Goal: Information Seeking & Learning: Learn about a topic

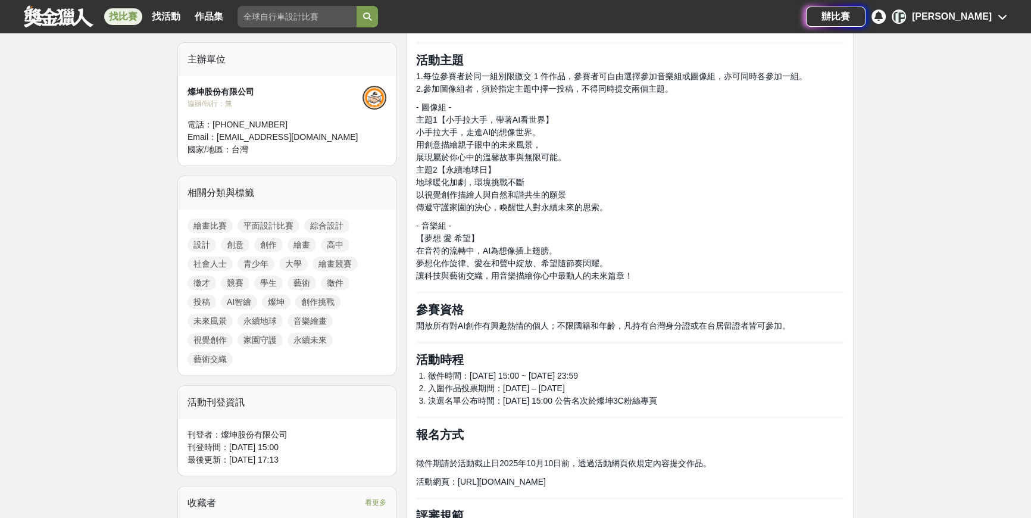
click at [679, 265] on p "- 音樂組 - 【夢想 愛 希望】 在音符的流轉中，AI為想像插上翅膀。 夢想化作旋律、愛在和聲中綻放、希望隨節奏閃耀。 讓科技與藝術交織，用音樂描繪你心中最…" at bounding box center [630, 251] width 428 height 63
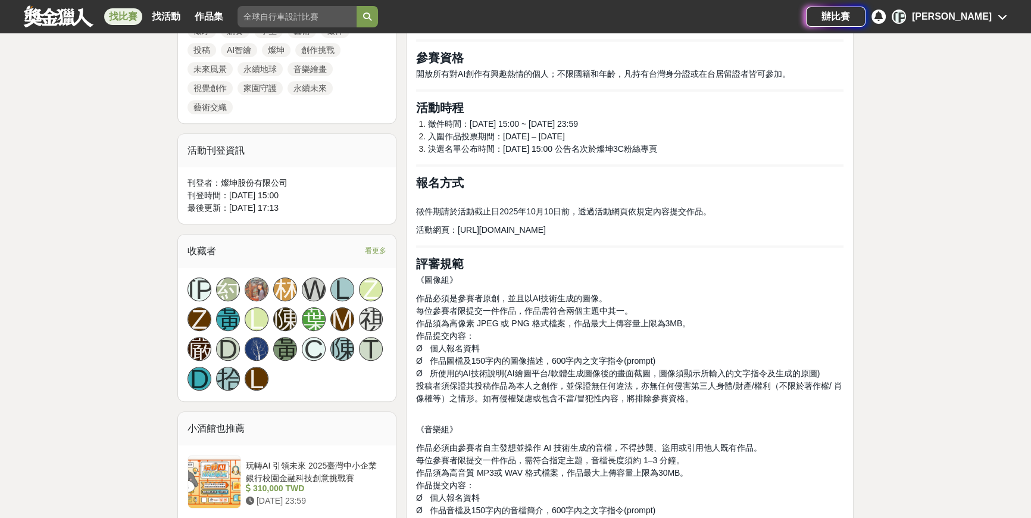
scroll to position [703, 0]
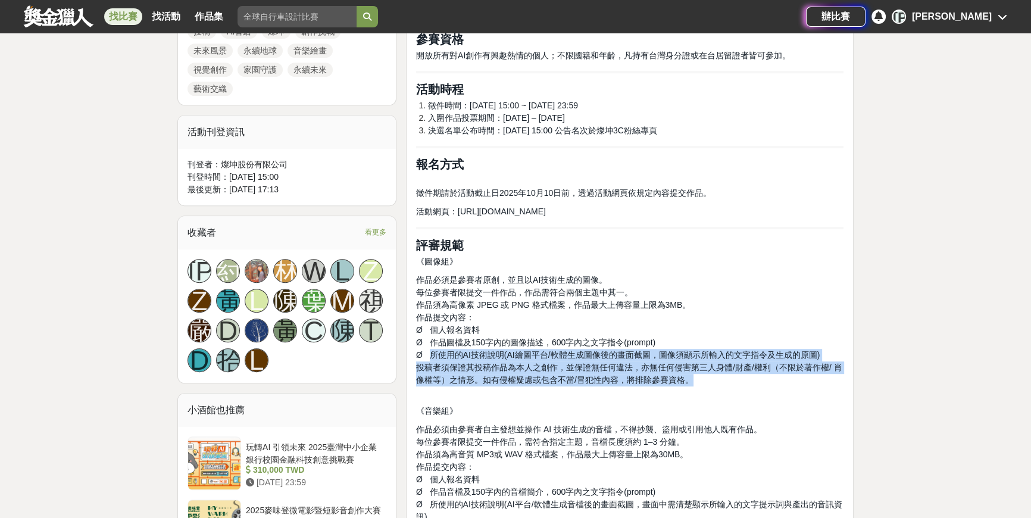
drag, startPoint x: 428, startPoint y: 352, endPoint x: 769, endPoint y: 383, distance: 343.2
click at [769, 383] on p "作品必須是參賽者原創，並且以AI技術生成的圖像。 每位參賽者限提交一件作品，作品需符合兩個主題中其一。 作品須為高像素 JPEG 或 PNG 格式檔案，作品最…" at bounding box center [630, 336] width 428 height 125
copy p "所使用的AI技術說明(AI繪圖平台/軟體生成圖像後的畫面截圖，圖像須顯示所輸入的文字指令及生成的原圖) 投稿者須保證其投稿作品為本人之創作，並保證無任何違法，…"
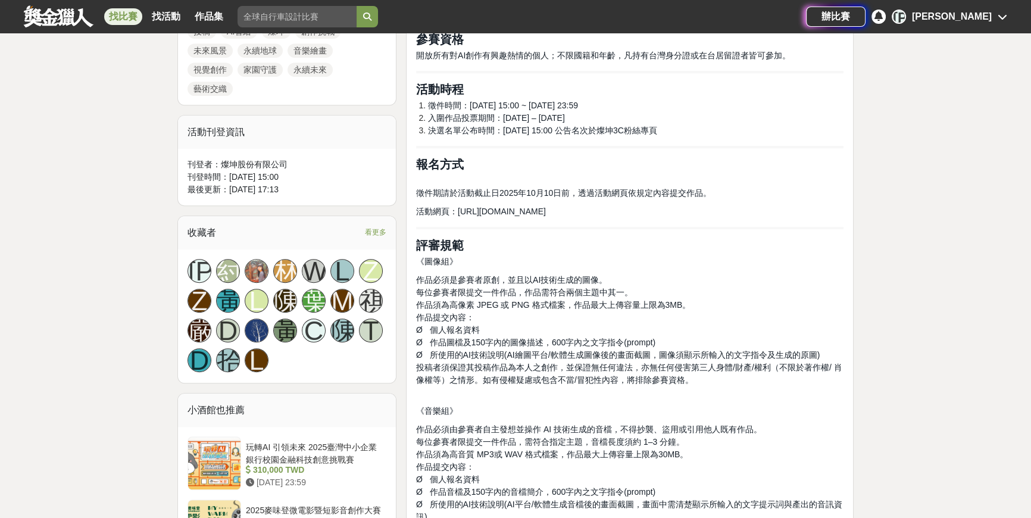
click at [734, 257] on p "《圖像組》" at bounding box center [630, 261] width 428 height 13
click at [710, 248] on h2 "評審規範" at bounding box center [630, 245] width 428 height 14
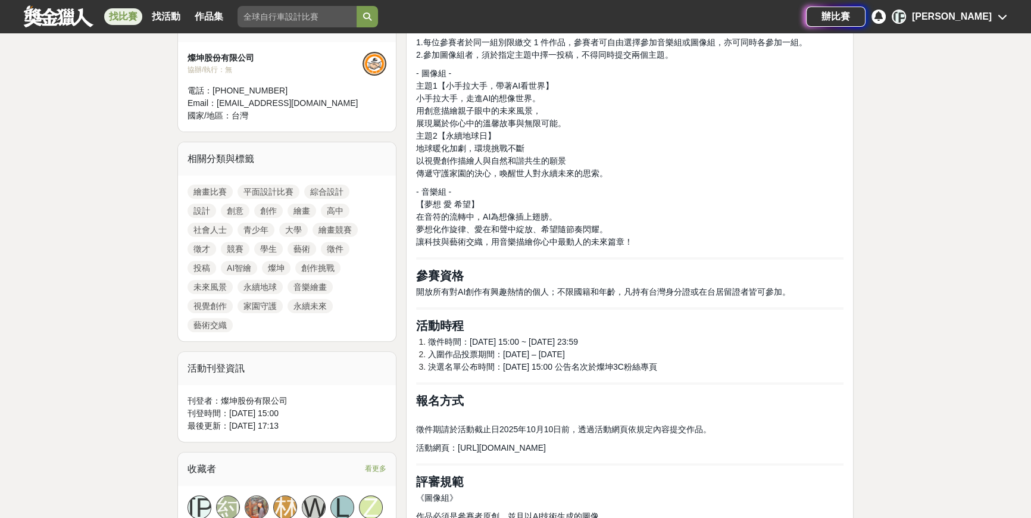
scroll to position [433, 0]
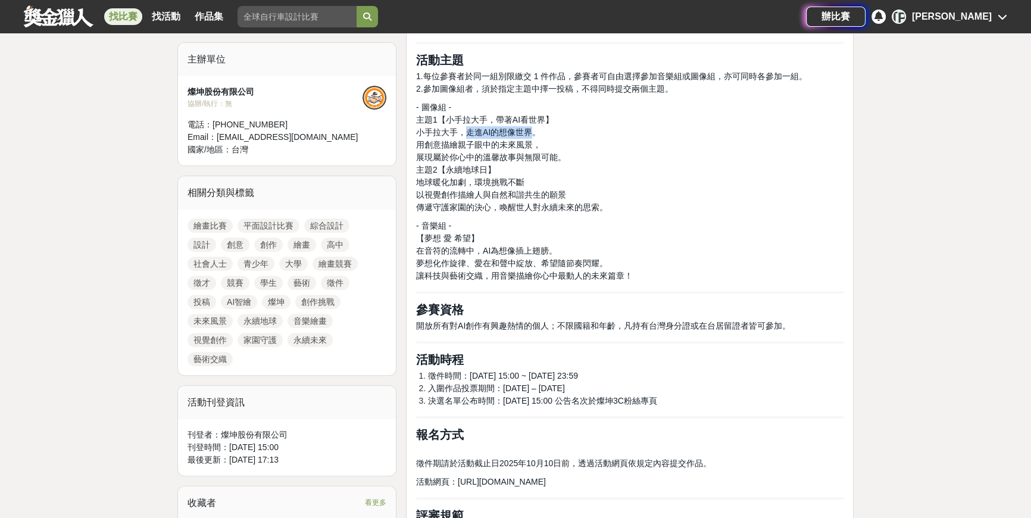
drag, startPoint x: 466, startPoint y: 130, endPoint x: 529, endPoint y: 130, distance: 63.7
click at [529, 130] on span "小手拉大手，走進AI的想像世界。" at bounding box center [478, 132] width 124 height 10
copy span "走進AI的想像世界"
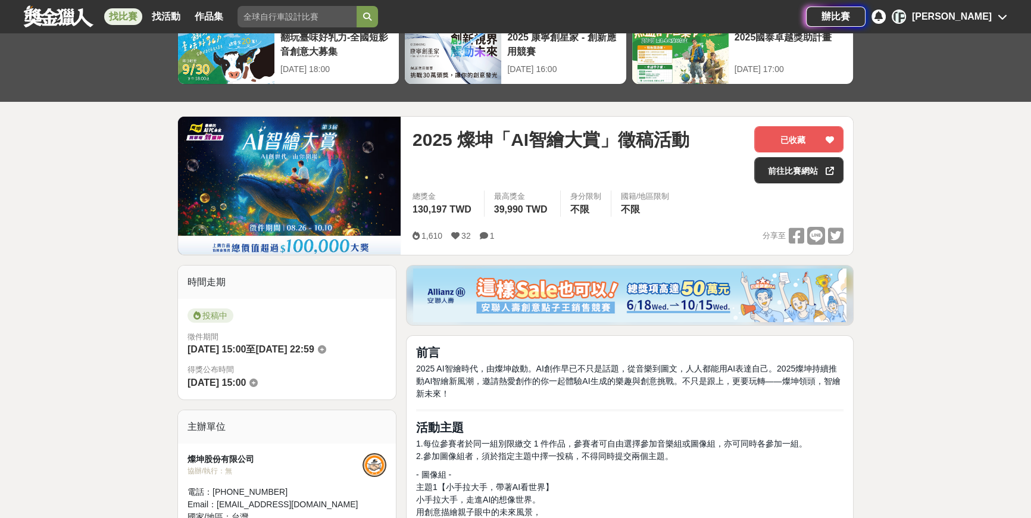
scroll to position [54, 0]
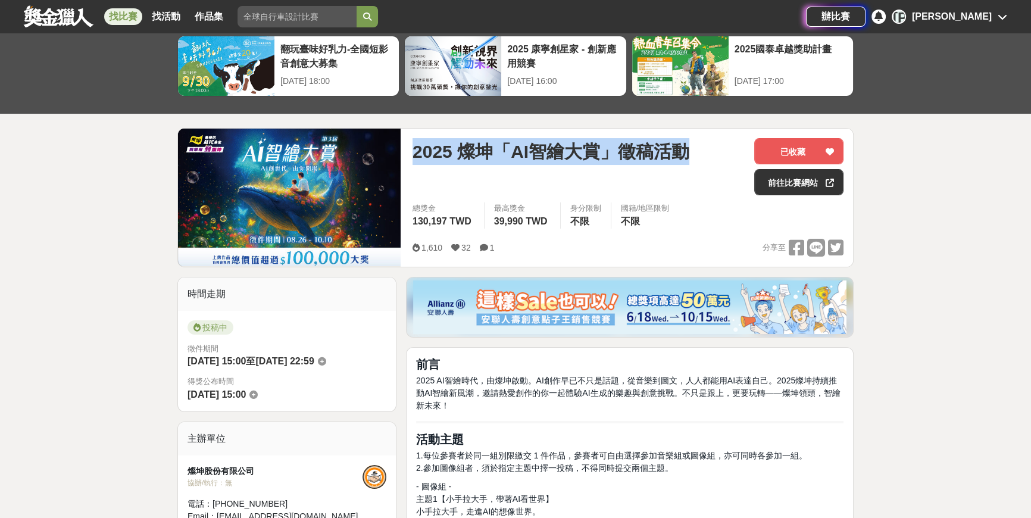
drag, startPoint x: 692, startPoint y: 152, endPoint x: 398, endPoint y: 154, distance: 294.7
click at [398, 154] on div "2025 燦坤「AI智繪大賞」徵稿活動 已收藏 前往比賽網站 總獎金 130,197 TWD 最高獎金 39,990 TWD 身分限制 不限 國籍/地區限制 …" at bounding box center [515, 197] width 676 height 139
click at [573, 136] on div "2025 燦坤「AI智繪大賞」徵稿活動 已收藏 前往比賽網站 總獎金 130,197 TWD 最高獎金 39,990 TWD 身分限制 不限 國籍/地區限制 …" at bounding box center [628, 198] width 450 height 138
drag, startPoint x: 592, startPoint y: 143, endPoint x: 463, endPoint y: 147, distance: 128.7
click at [463, 147] on span "2025 燦坤「AI智繪大賞」徵稿活動" at bounding box center [551, 151] width 277 height 27
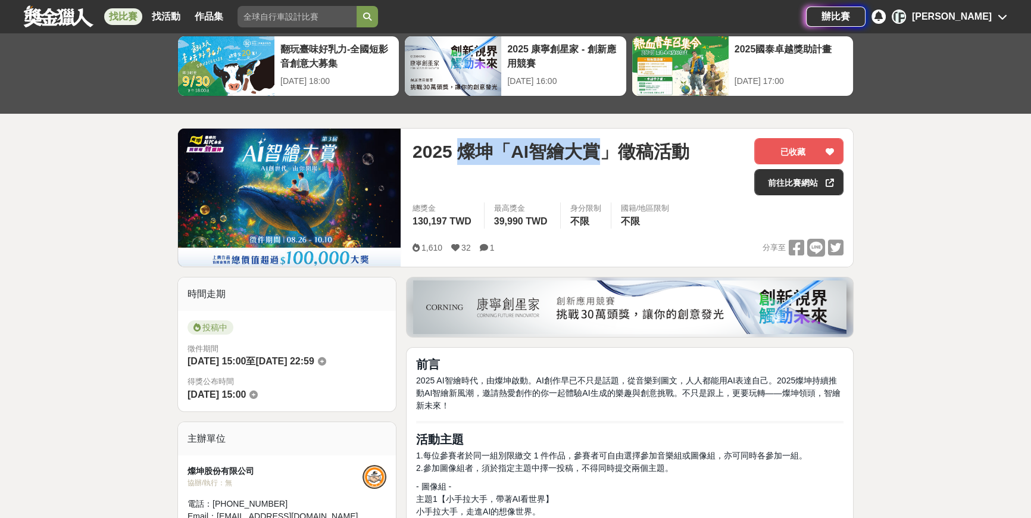
copy span "燦坤「AI智繪大賞"
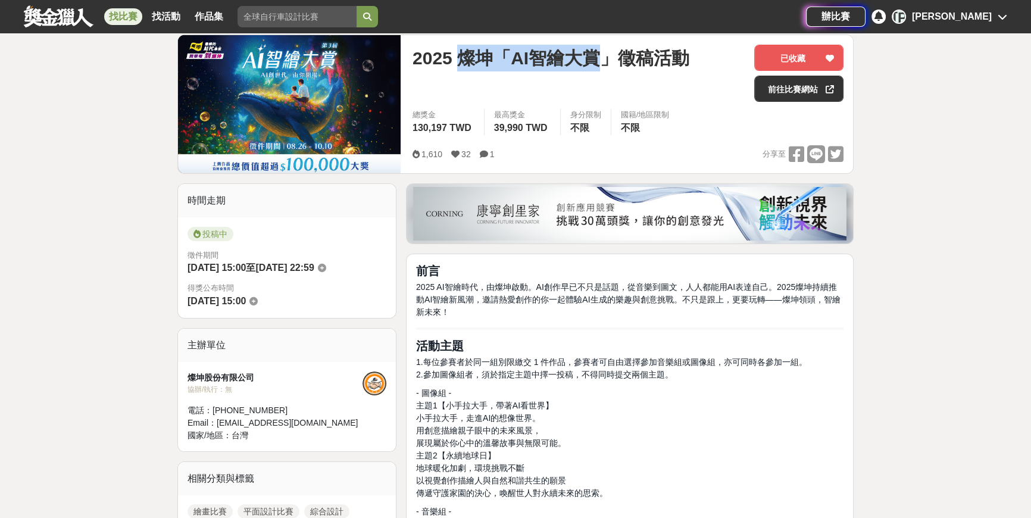
scroll to position [270, 0]
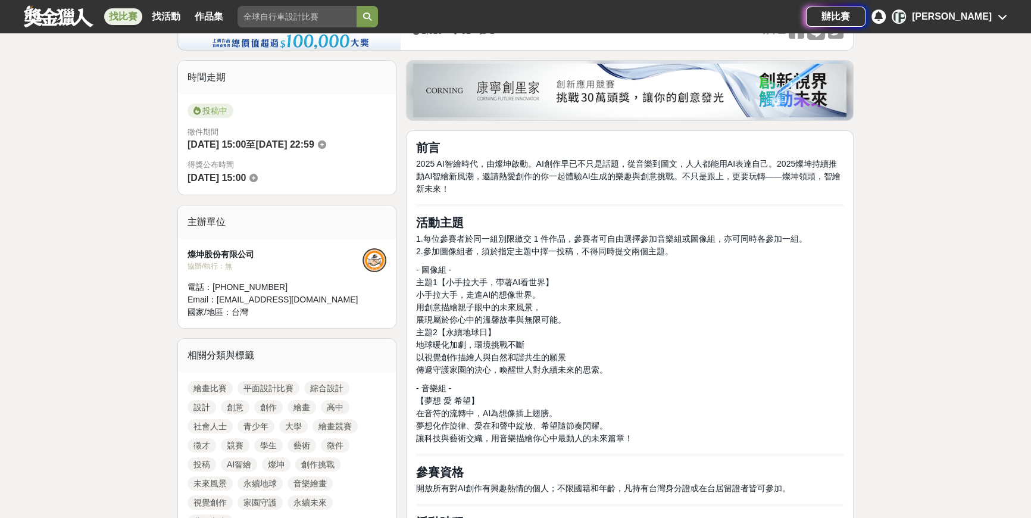
click at [647, 298] on p "- 圖像組 - 主題1【小手拉大手，帶著AI看世界】 小手拉大手，走進AI的想像世界。 用創意描繪親子眼中的未來風景， 展現屬於你心中的溫馨故事與無限可能。 …" at bounding box center [630, 320] width 428 height 113
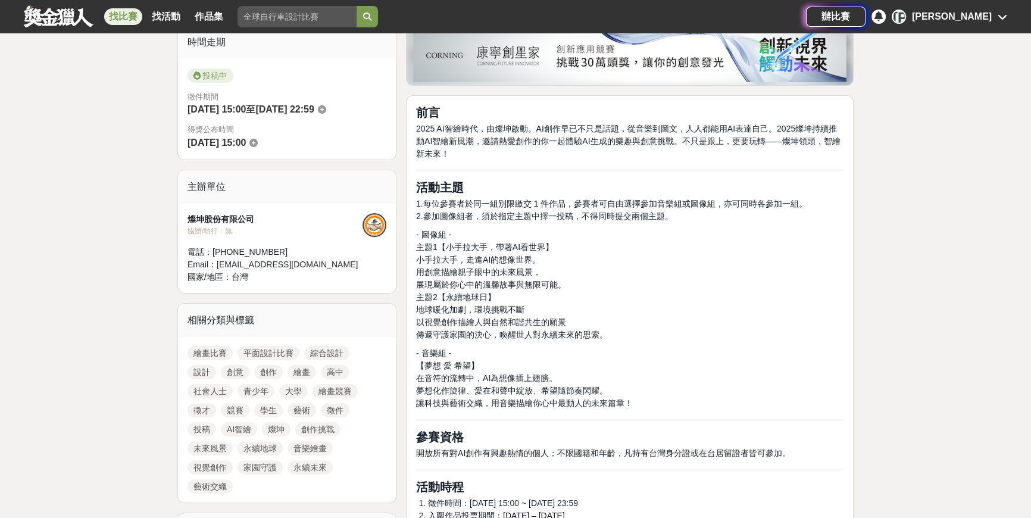
scroll to position [325, 0]
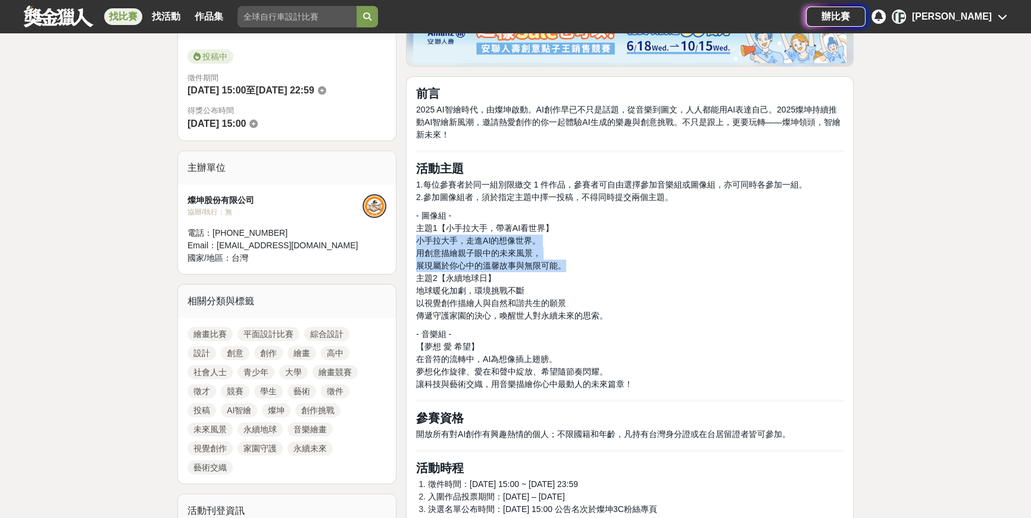
drag, startPoint x: 417, startPoint y: 238, endPoint x: 571, endPoint y: 270, distance: 156.8
click at [571, 270] on p "- 圖像組 - 主題1【小手拉大手，帶著AI看世界】 小手拉大手，走進AI的想像世界。 用創意描繪親子眼中的未來風景， 展現屬於你心中的溫馨故事與無限可能。 …" at bounding box center [630, 266] width 428 height 113
copy p "小手拉大手，走進AI的想像世界。 用創意描繪親子眼中的未來風景， 展現屬於你心中的溫馨故事與無限可能。"
click at [650, 267] on p "- 圖像組 - 主題1【小手拉大手，帶著AI看世界】 小手拉大手，走進AI的想像世界。 用創意描繪親子眼中的未來風景， 展現屬於你心中的溫馨故事與無限可能。 …" at bounding box center [630, 266] width 428 height 113
drag, startPoint x: 616, startPoint y: 253, endPoint x: 598, endPoint y: 248, distance: 18.5
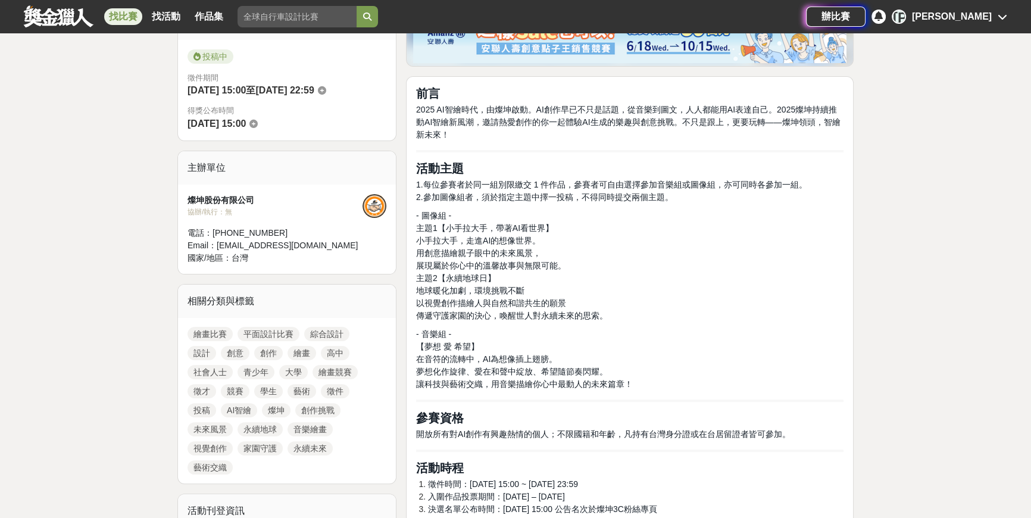
click at [616, 253] on p "- 圖像組 - 主題1【小手拉大手，帶著AI看世界】 小手拉大手，走進AI的想像世界。 用創意描繪親子眼中的未來風景， 展現屬於你心中的溫馨故事與無限可能。 …" at bounding box center [630, 266] width 428 height 113
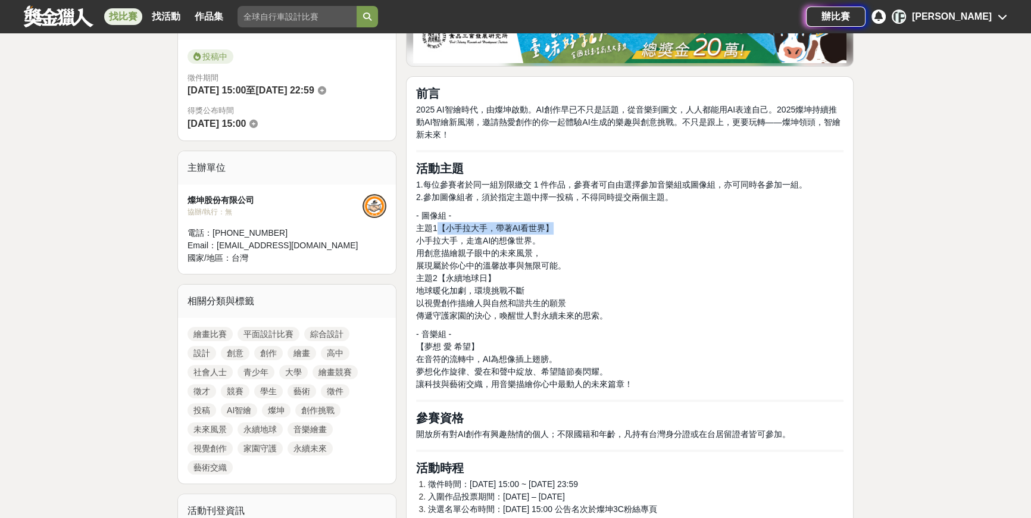
drag, startPoint x: 550, startPoint y: 226, endPoint x: 441, endPoint y: 228, distance: 109.0
click at [441, 228] on span "主題1【小手拉大手，帶著AI看世界】" at bounding box center [485, 228] width 138 height 10
copy span "【小手拉大手，帶著AI看世界】"
